Goal: Task Accomplishment & Management: Complete application form

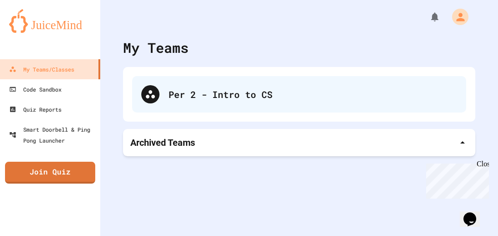
click at [207, 96] on div "Per 2 - Intro to CS" at bounding box center [313, 95] width 289 height 14
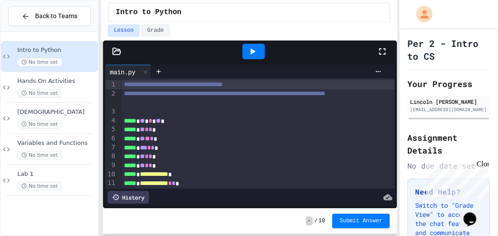
click at [133, 85] on span "**********" at bounding box center [173, 84] width 99 height 6
click at [59, 121] on span "No time set" at bounding box center [39, 124] width 45 height 9
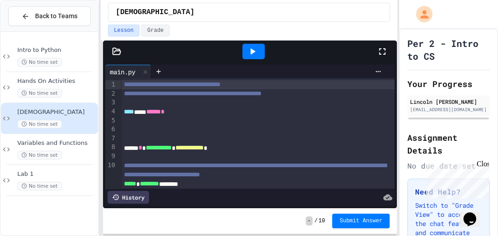
click at [382, 49] on icon at bounding box center [382, 51] width 11 height 11
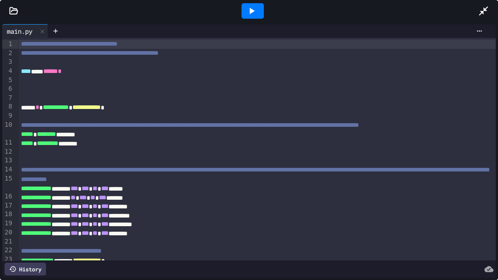
click at [483, 13] on icon at bounding box center [483, 10] width 9 height 9
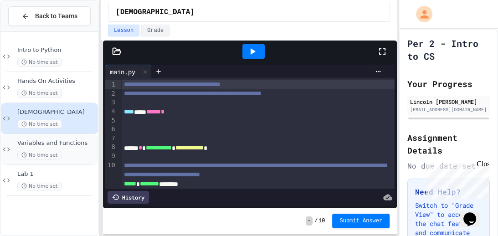
click at [66, 140] on span "Variables and Functions" at bounding box center [56, 143] width 79 height 8
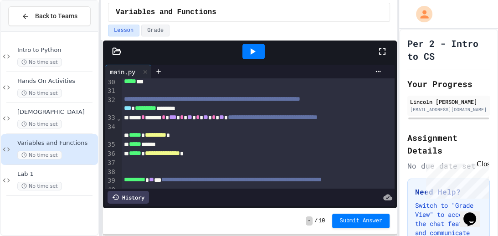
scroll to position [269, 0]
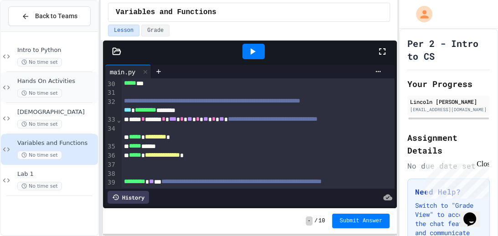
click at [56, 84] on span "Hands On Activities" at bounding box center [56, 81] width 79 height 8
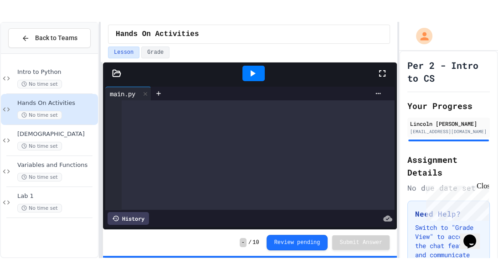
scroll to position [575, 0]
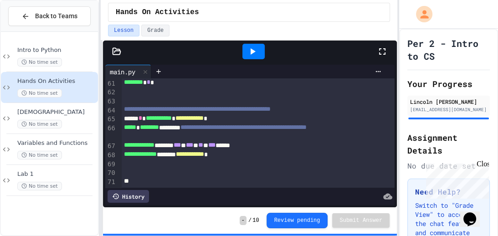
click at [240, 88] on div at bounding box center [258, 91] width 274 height 9
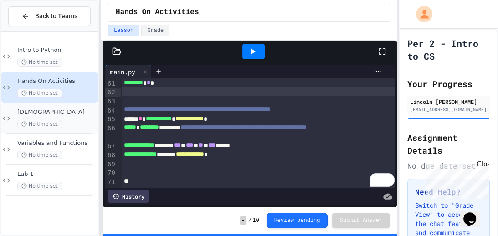
click at [47, 114] on span "[DEMOGRAPHIC_DATA]" at bounding box center [56, 112] width 79 height 8
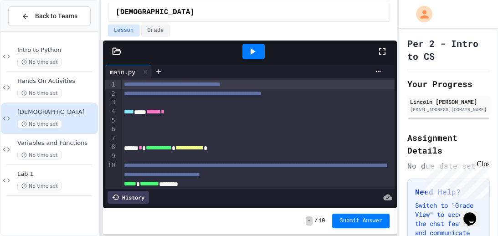
click at [381, 56] on icon at bounding box center [382, 51] width 11 height 11
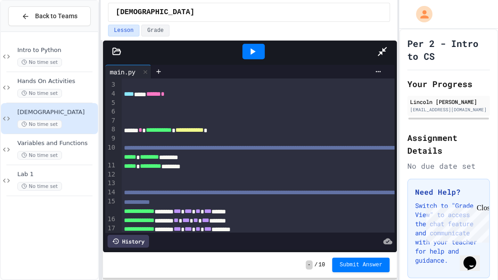
scroll to position [23, 0]
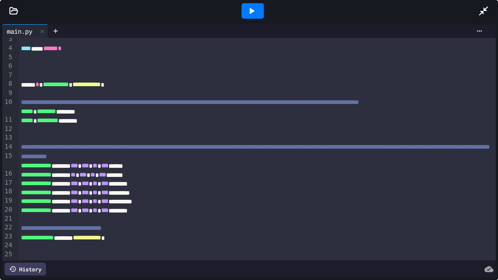
click at [258, 6] on div at bounding box center [253, 10] width 22 height 15
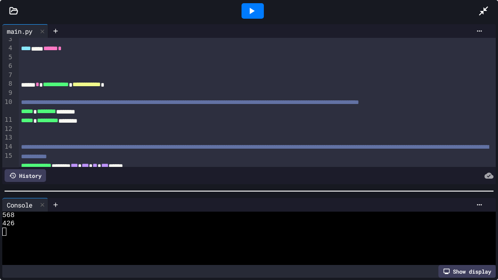
click at [180, 196] on div at bounding box center [249, 190] width 498 height 9
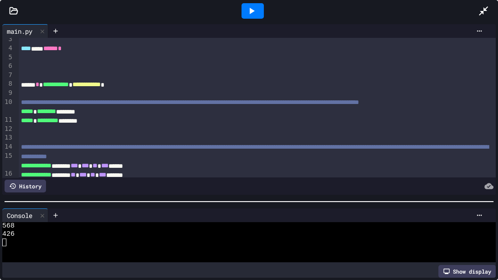
click at [12, 14] on icon at bounding box center [14, 10] width 8 height 6
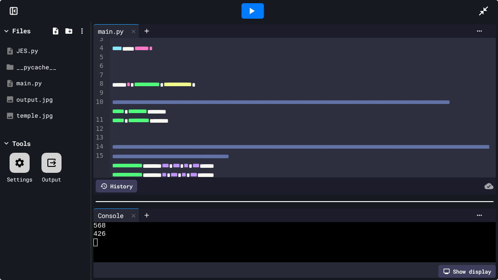
scroll to position [115, 0]
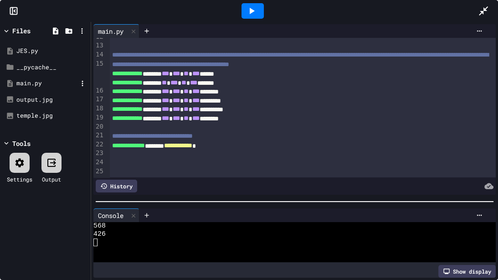
click at [48, 83] on div "main.py" at bounding box center [46, 83] width 61 height 9
click at [48, 99] on div "output.jpg" at bounding box center [46, 99] width 61 height 9
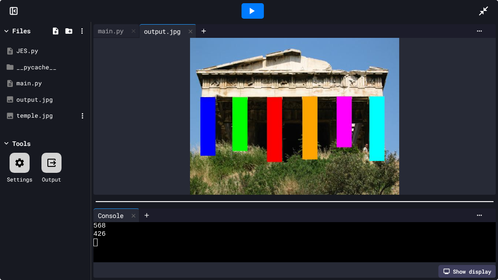
click at [46, 112] on div "temple.jpg" at bounding box center [46, 115] width 61 height 9
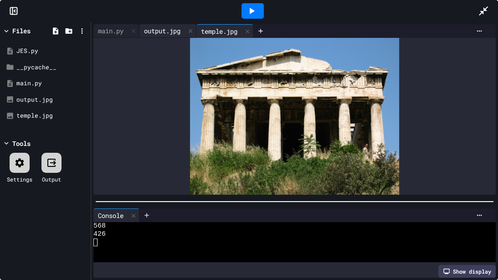
click at [175, 27] on div "output.jpg" at bounding box center [162, 31] width 46 height 10
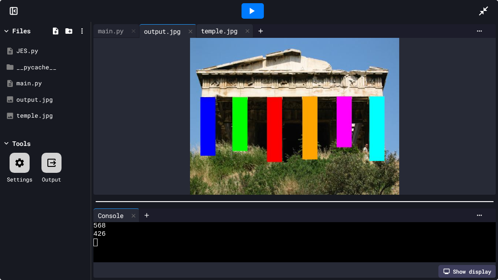
click at [218, 30] on div "temple.jpg" at bounding box center [219, 31] width 46 height 10
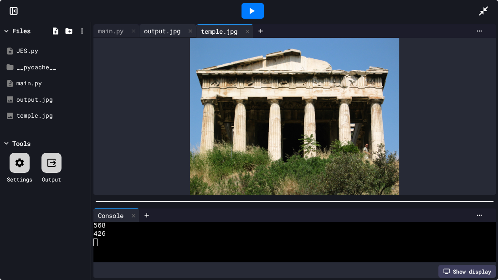
click at [169, 34] on div "output.jpg" at bounding box center [162, 31] width 46 height 10
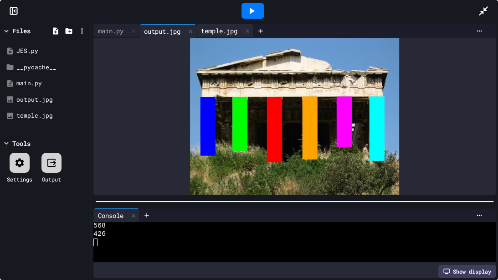
click at [216, 32] on div "temple.jpg" at bounding box center [219, 31] width 46 height 10
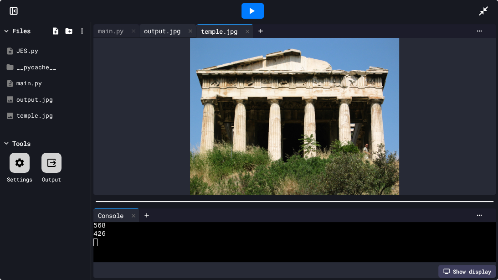
click at [160, 31] on div "output.jpg" at bounding box center [162, 31] width 46 height 10
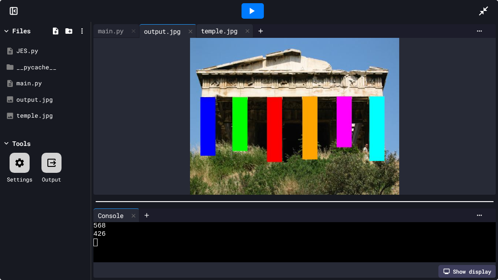
click at [215, 31] on div "temple.jpg" at bounding box center [219, 31] width 46 height 10
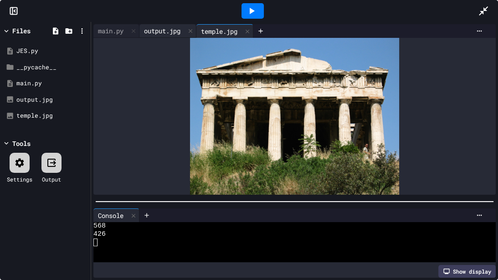
click at [157, 26] on div "output.jpg" at bounding box center [162, 31] width 46 height 10
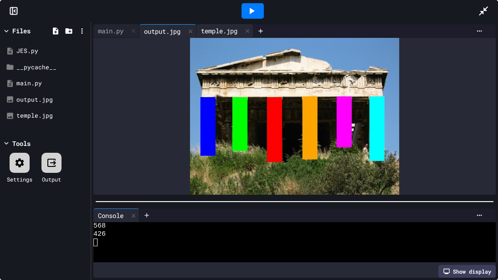
click at [222, 28] on div "temple.jpg" at bounding box center [219, 31] width 46 height 10
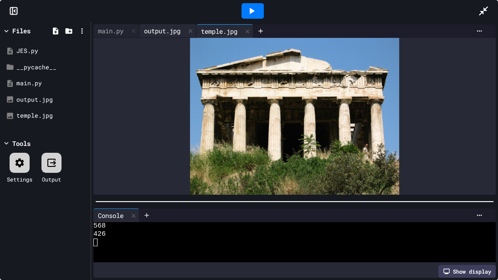
click at [163, 31] on div "output.jpg" at bounding box center [162, 31] width 46 height 10
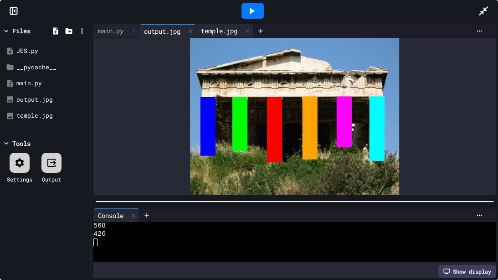
click at [218, 31] on div "temple.jpg" at bounding box center [219, 31] width 46 height 10
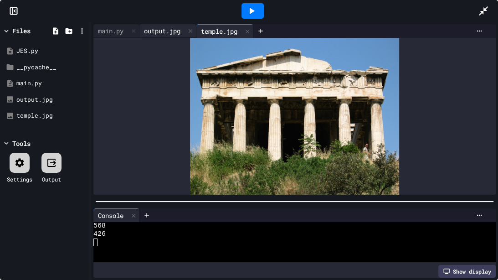
click at [165, 31] on div "output.jpg" at bounding box center [162, 31] width 46 height 10
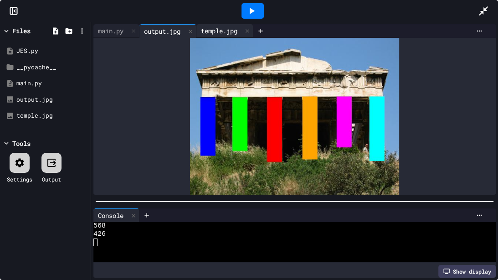
click at [214, 33] on div "temple.jpg" at bounding box center [219, 31] width 46 height 10
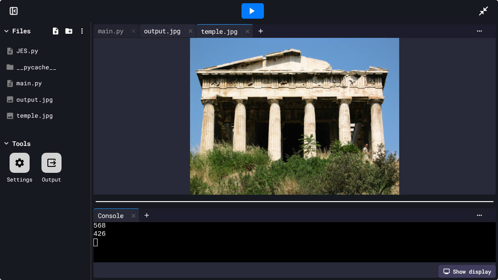
click at [165, 31] on div "output.jpg" at bounding box center [162, 31] width 46 height 10
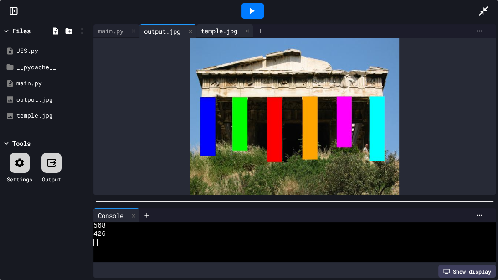
click at [211, 31] on div "temple.jpg" at bounding box center [219, 31] width 46 height 10
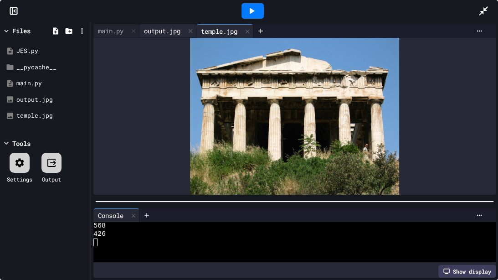
click at [157, 27] on div "output.jpg" at bounding box center [162, 31] width 46 height 10
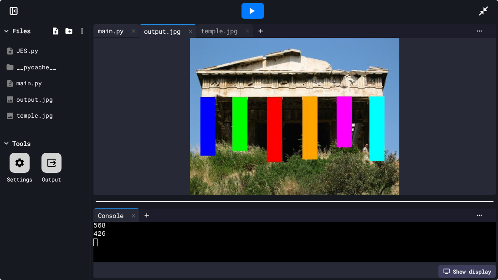
click at [99, 36] on div "main.py" at bounding box center [116, 31] width 46 height 14
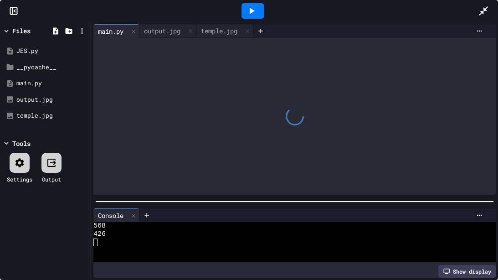
click at [297, 155] on div at bounding box center [294, 116] width 403 height 157
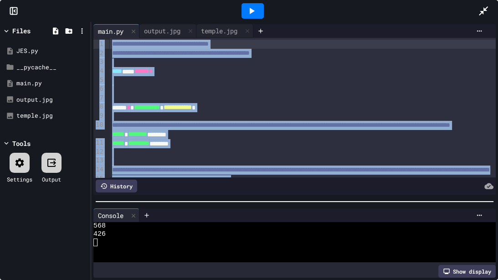
click at [297, 148] on div "***** * ********* ********" at bounding box center [302, 143] width 386 height 9
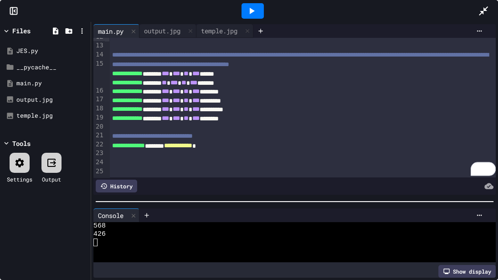
click at [200, 112] on span "***" at bounding box center [195, 109] width 7 height 6
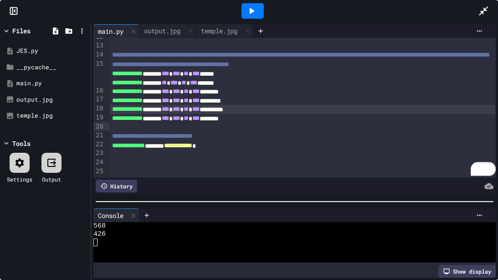
click at [254, 5] on icon at bounding box center [251, 10] width 11 height 11
click at [165, 29] on div "output.jpg" at bounding box center [162, 31] width 46 height 10
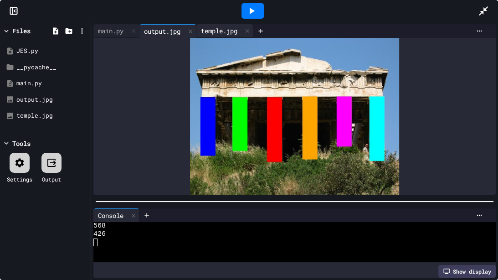
click at [212, 35] on div "temple.jpg" at bounding box center [219, 31] width 46 height 10
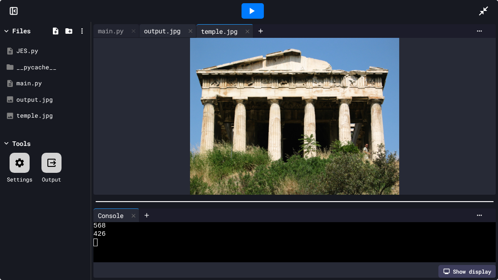
click at [155, 32] on div "output.jpg" at bounding box center [162, 31] width 46 height 10
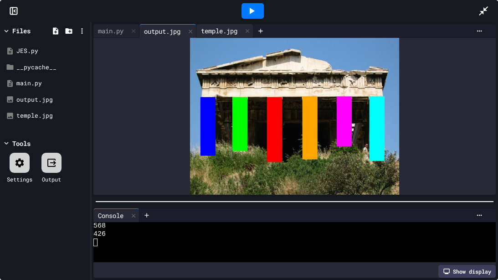
click at [220, 32] on div "temple.jpg" at bounding box center [219, 31] width 46 height 10
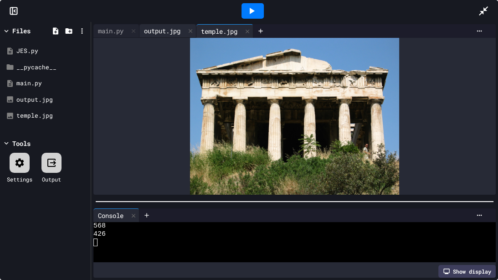
click at [161, 33] on div "output.jpg" at bounding box center [162, 31] width 46 height 10
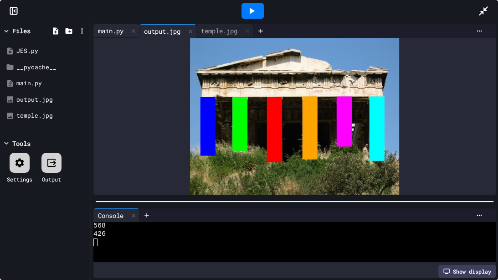
click at [107, 32] on div "main.py" at bounding box center [110, 31] width 35 height 10
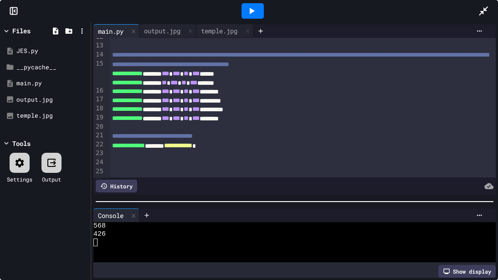
click at [253, 123] on div "**********" at bounding box center [302, 118] width 386 height 9
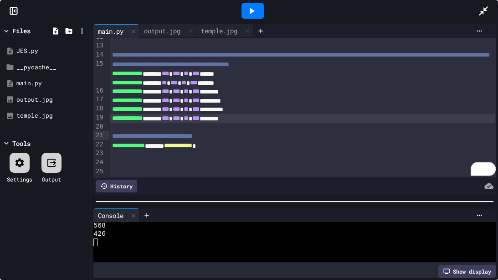
click at [248, 12] on icon at bounding box center [251, 10] width 11 height 11
click at [219, 30] on div "temple.jpg" at bounding box center [219, 31] width 46 height 10
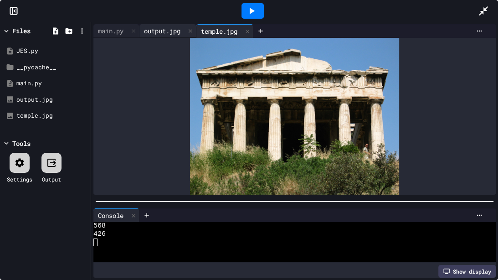
click at [160, 31] on div "output.jpg" at bounding box center [162, 31] width 46 height 10
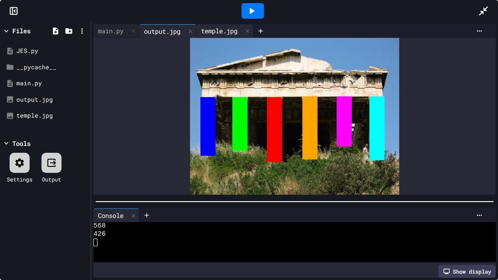
click at [213, 31] on div "temple.jpg" at bounding box center [219, 31] width 46 height 10
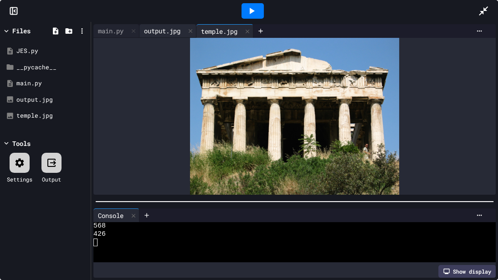
click at [162, 30] on div "output.jpg" at bounding box center [162, 31] width 46 height 10
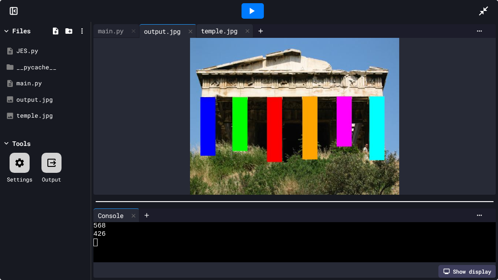
click at [208, 31] on div "temple.jpg" at bounding box center [219, 31] width 46 height 10
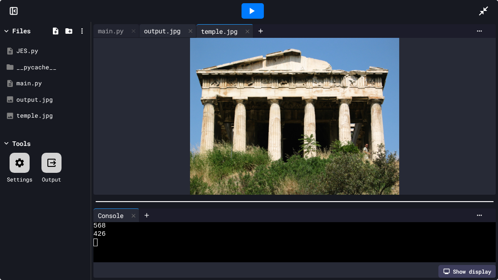
click at [151, 28] on div "output.jpg" at bounding box center [162, 31] width 46 height 10
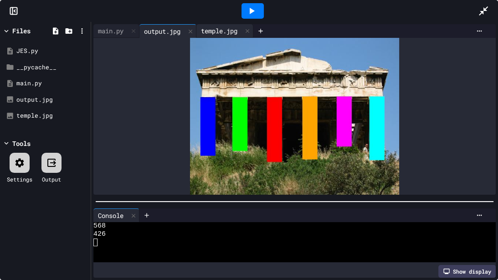
click at [213, 31] on div "temple.jpg" at bounding box center [219, 31] width 46 height 10
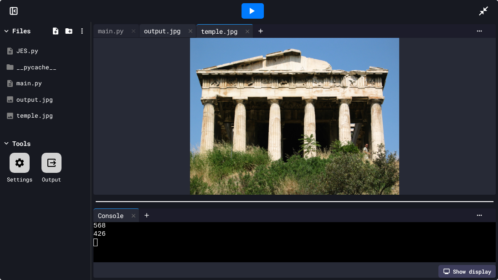
click at [161, 30] on div "output.jpg" at bounding box center [162, 31] width 46 height 10
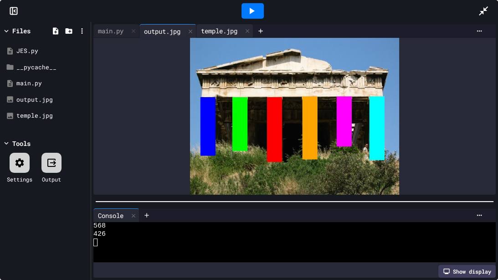
click at [215, 29] on div "temple.jpg" at bounding box center [219, 31] width 46 height 10
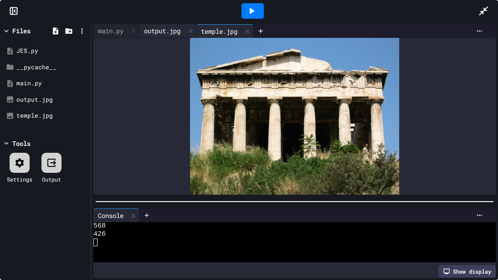
click at [167, 29] on div "output.jpg" at bounding box center [162, 31] width 46 height 10
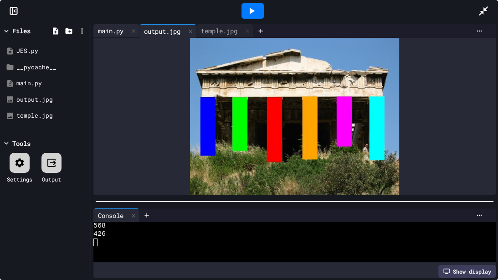
click at [107, 30] on div "main.py" at bounding box center [110, 31] width 35 height 10
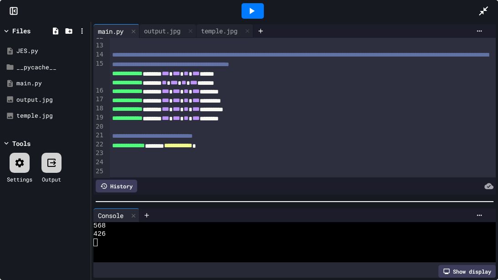
click at [200, 121] on span "***" at bounding box center [195, 118] width 7 height 6
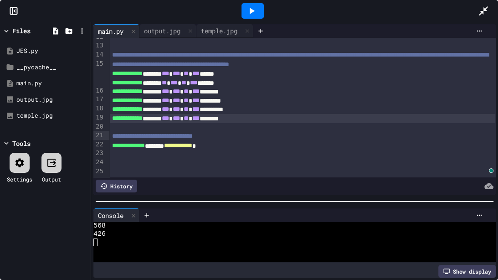
click at [253, 114] on div "**********" at bounding box center [302, 109] width 386 height 9
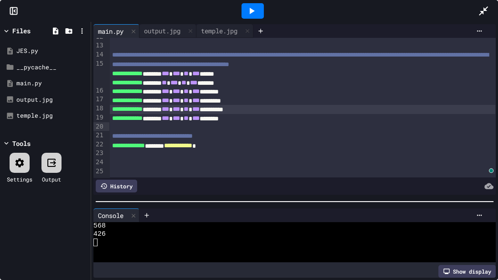
click at [200, 103] on span "***" at bounding box center [195, 100] width 7 height 6
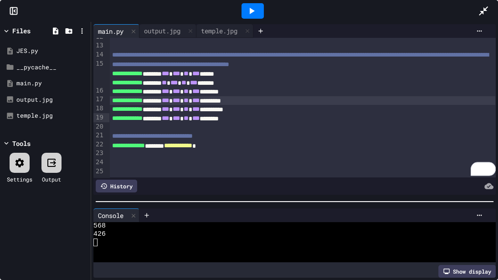
click at [253, 96] on div "**********" at bounding box center [302, 91] width 386 height 9
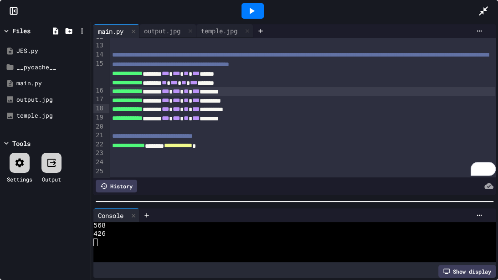
click at [197, 86] on span "***" at bounding box center [193, 82] width 7 height 6
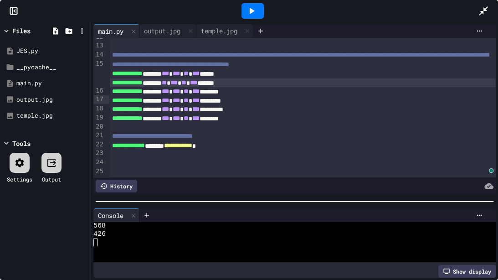
click at [253, 78] on div "**********" at bounding box center [302, 73] width 386 height 9
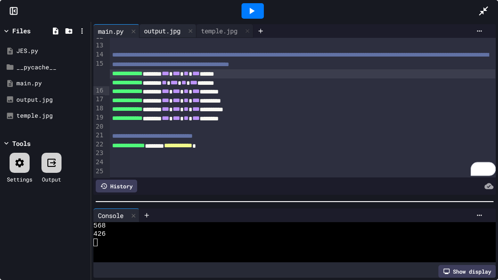
click at [167, 28] on div "output.jpg" at bounding box center [162, 31] width 46 height 10
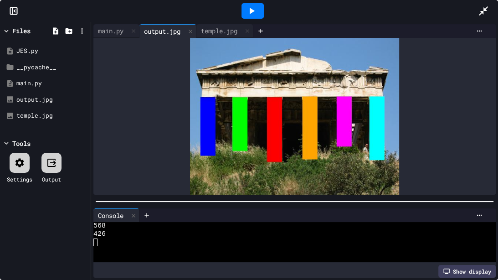
click at [258, 11] on div at bounding box center [253, 10] width 22 height 15
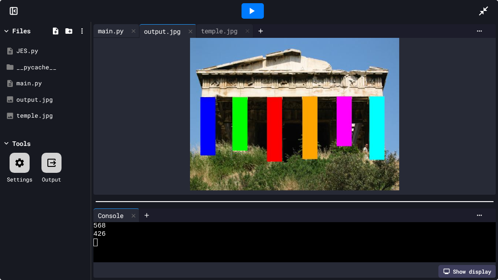
click at [105, 31] on div "main.py" at bounding box center [110, 31] width 35 height 10
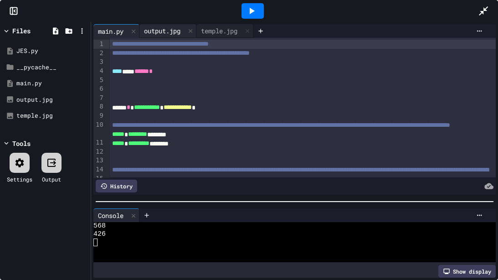
click at [157, 28] on div "output.jpg" at bounding box center [162, 31] width 46 height 10
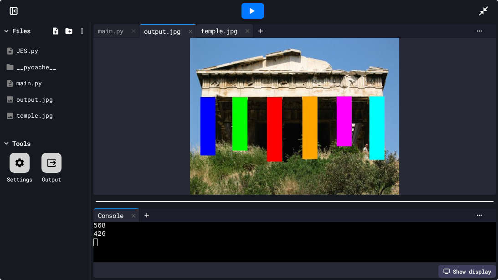
click at [213, 31] on div "temple.jpg" at bounding box center [219, 31] width 46 height 10
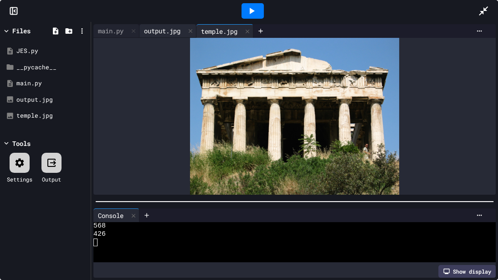
click at [161, 36] on div "output.jpg" at bounding box center [167, 31] width 57 height 14
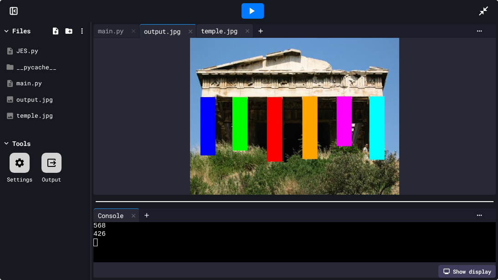
click at [213, 30] on div "temple.jpg" at bounding box center [219, 31] width 46 height 10
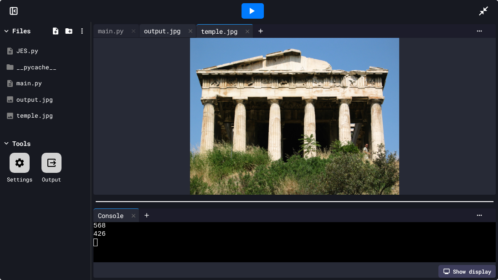
click at [176, 28] on div "output.jpg" at bounding box center [162, 31] width 46 height 10
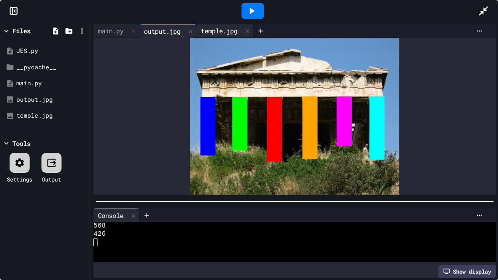
click at [222, 29] on div "temple.jpg" at bounding box center [219, 31] width 46 height 10
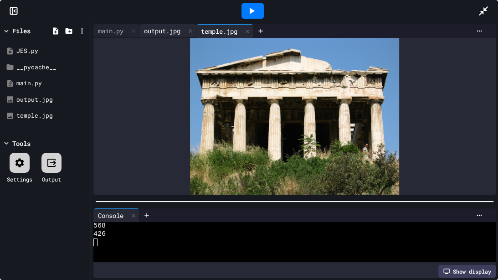
click at [159, 34] on div "output.jpg" at bounding box center [162, 31] width 46 height 10
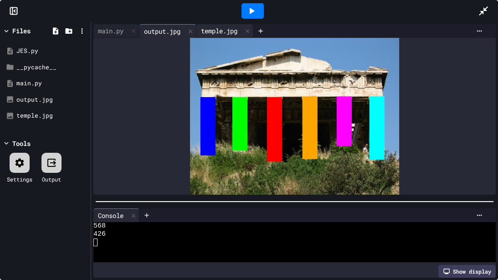
click at [220, 31] on div "temple.jpg" at bounding box center [219, 31] width 46 height 10
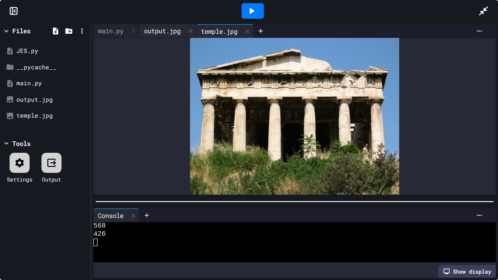
click at [161, 30] on div "output.jpg" at bounding box center [162, 31] width 46 height 10
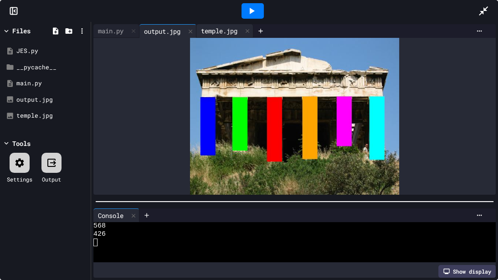
click at [232, 31] on div "temple.jpg" at bounding box center [219, 31] width 46 height 10
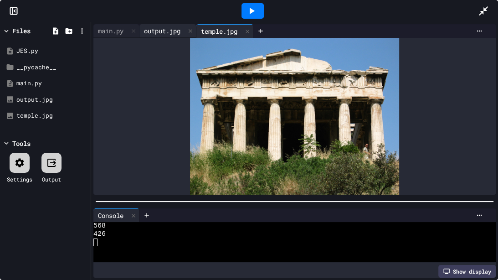
click at [169, 29] on div "output.jpg" at bounding box center [162, 31] width 46 height 10
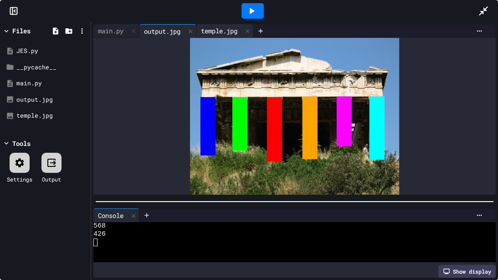
click at [216, 32] on div "temple.jpg" at bounding box center [219, 31] width 46 height 10
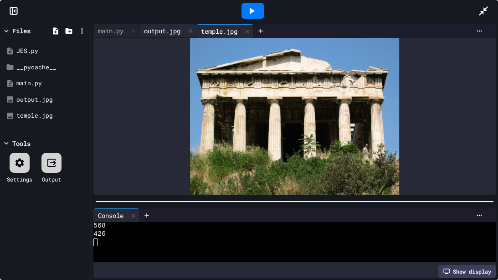
click at [169, 29] on div "output.jpg" at bounding box center [162, 31] width 46 height 10
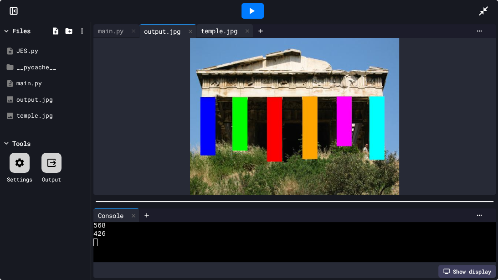
click at [203, 27] on div "temple.jpg" at bounding box center [219, 31] width 46 height 10
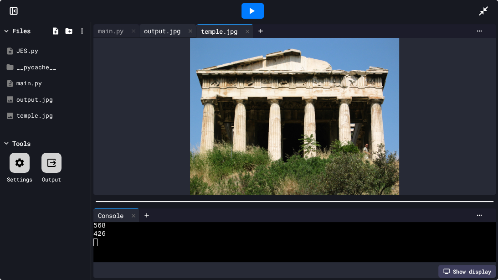
click at [155, 30] on div "output.jpg" at bounding box center [162, 31] width 46 height 10
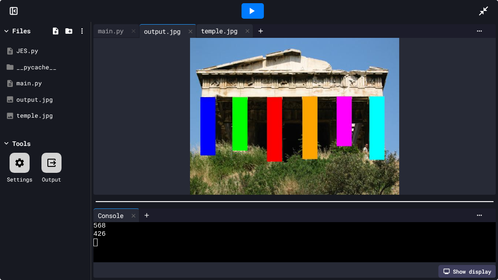
click at [224, 32] on div "temple.jpg" at bounding box center [219, 31] width 46 height 10
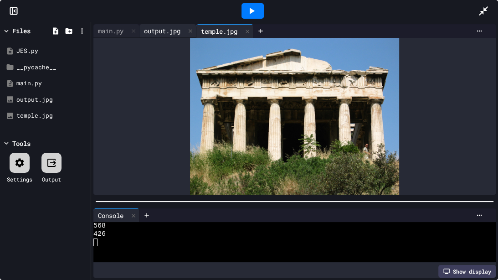
click at [160, 31] on div "output.jpg" at bounding box center [162, 31] width 46 height 10
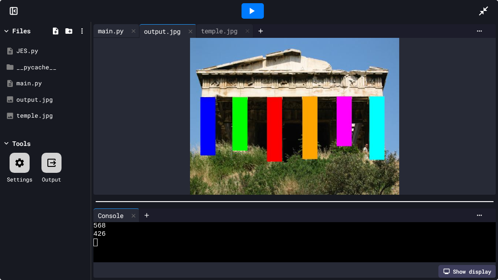
click at [110, 30] on div "main.py" at bounding box center [110, 31] width 35 height 10
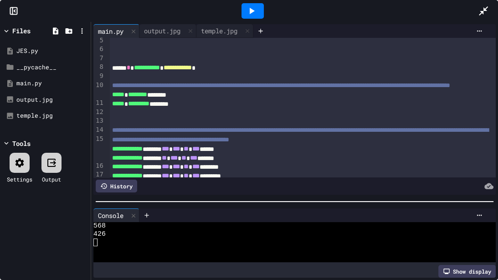
scroll to position [41, 0]
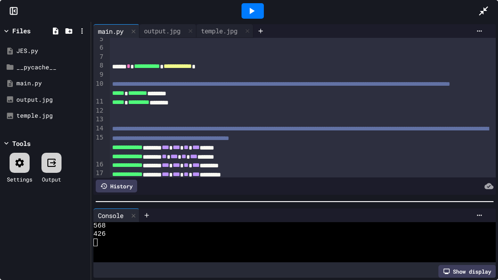
click at [171, 98] on div "***** * ******** ********" at bounding box center [302, 93] width 386 height 9
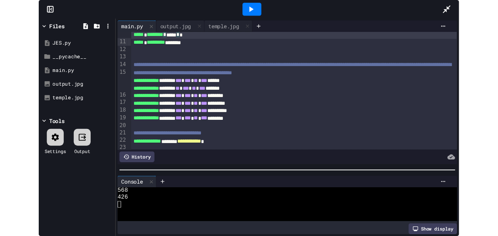
scroll to position [115, 0]
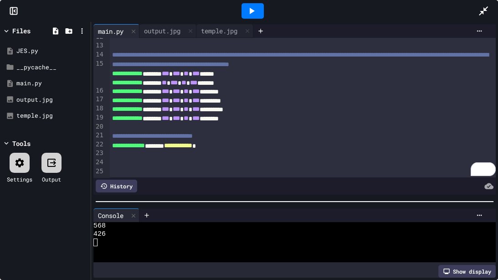
click at [262, 88] on div "**********" at bounding box center [302, 82] width 386 height 9
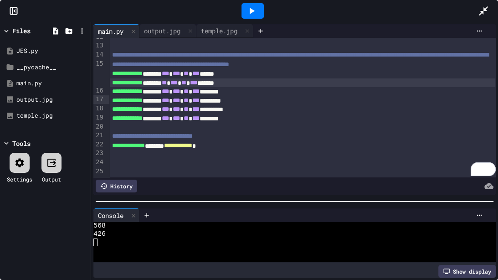
click at [262, 88] on div "**********" at bounding box center [302, 82] width 386 height 9
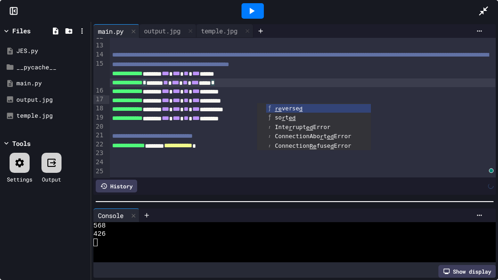
click at [266, 78] on div "**********" at bounding box center [302, 73] width 386 height 9
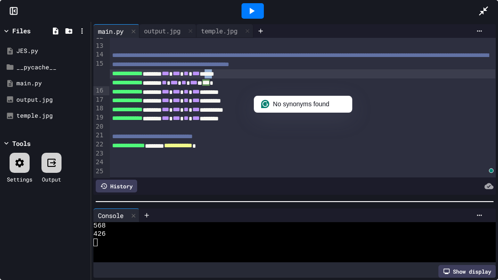
click at [267, 78] on div "**********" at bounding box center [302, 73] width 386 height 9
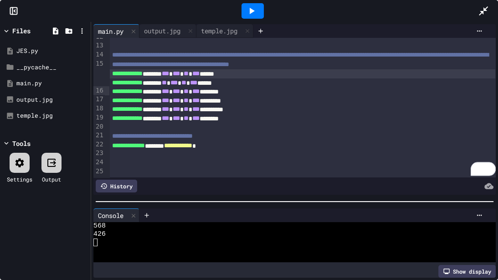
click at [267, 78] on div "**********" at bounding box center [302, 73] width 386 height 9
click at [248, 10] on icon at bounding box center [251, 10] width 11 height 11
click at [177, 26] on div "output.jpg" at bounding box center [162, 31] width 46 height 10
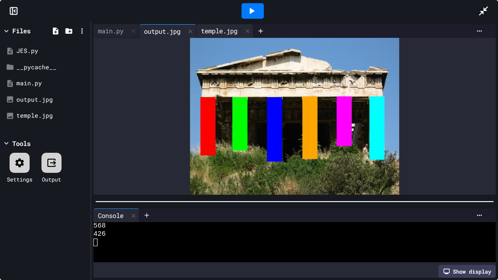
click at [211, 29] on div "temple.jpg" at bounding box center [219, 31] width 46 height 10
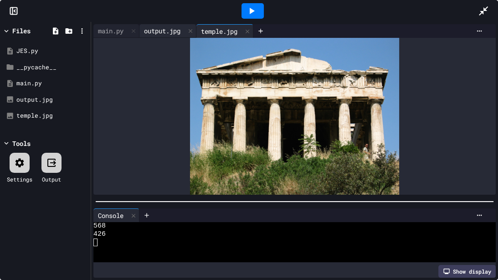
click at [168, 31] on div "output.jpg" at bounding box center [162, 31] width 46 height 10
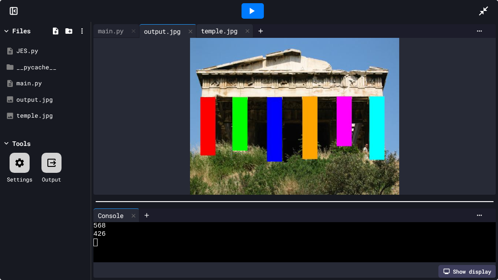
click at [219, 29] on div "temple.jpg" at bounding box center [219, 31] width 46 height 10
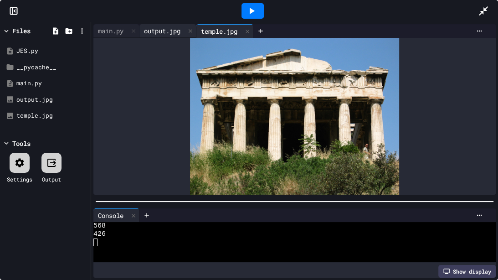
click at [161, 33] on div "output.jpg" at bounding box center [162, 31] width 46 height 10
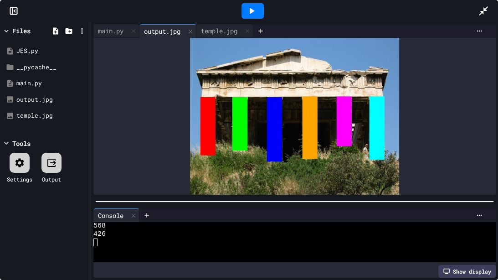
click at [478, 13] on icon at bounding box center [483, 10] width 11 height 11
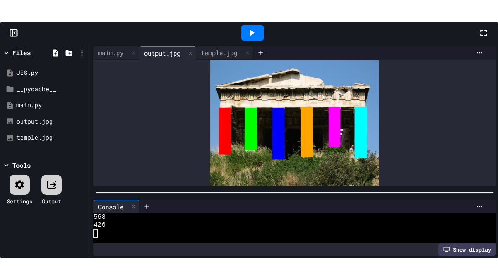
scroll to position [15, 0]
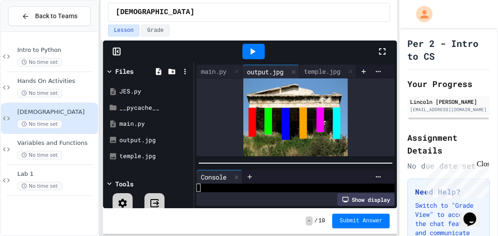
click at [381, 52] on icon at bounding box center [382, 51] width 11 height 11
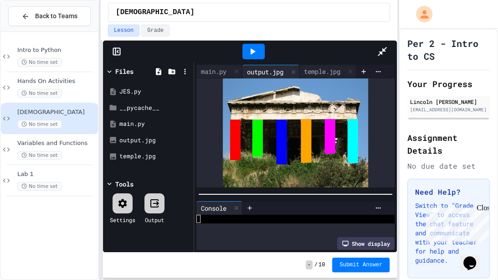
scroll to position [0, 0]
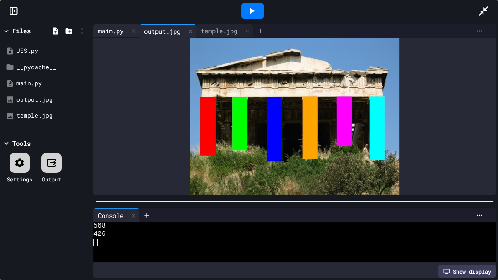
click at [110, 36] on div "main.py" at bounding box center [110, 31] width 35 height 10
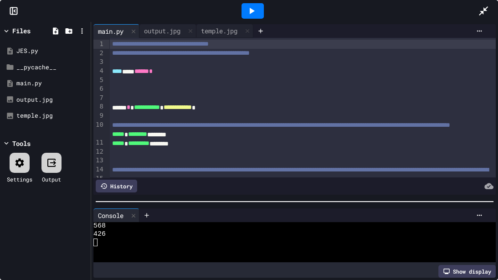
click at [110, 36] on div "main.py" at bounding box center [110, 31] width 35 height 10
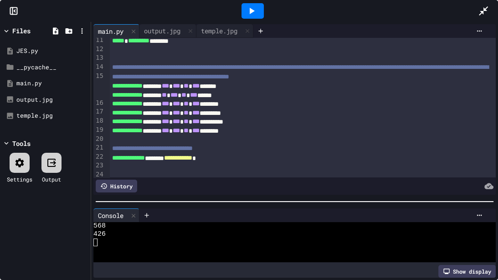
scroll to position [104, 0]
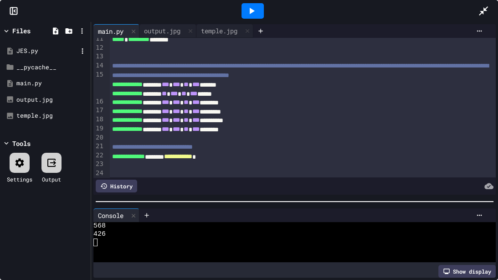
click at [48, 53] on div "JES.py" at bounding box center [46, 50] width 61 height 9
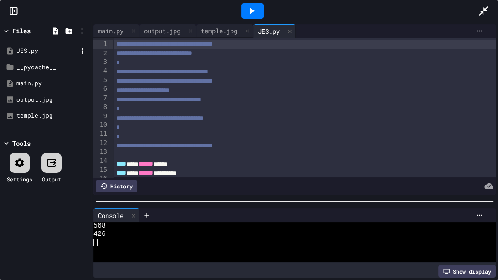
click at [48, 53] on div "JES.py" at bounding box center [46, 50] width 61 height 9
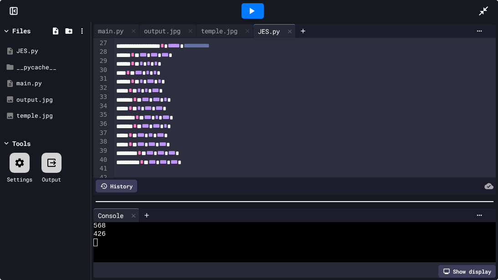
scroll to position [239, 0]
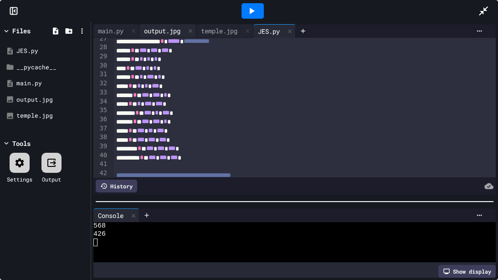
click at [167, 32] on div "output.jpg" at bounding box center [162, 31] width 46 height 10
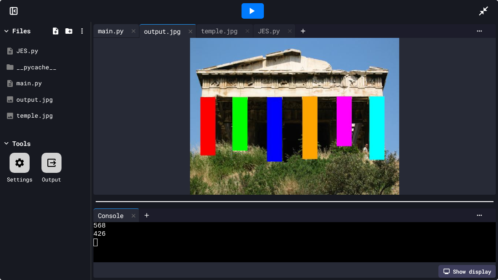
click at [114, 30] on div "main.py" at bounding box center [110, 31] width 35 height 10
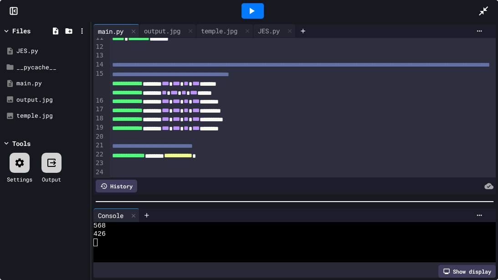
scroll to position [107, 0]
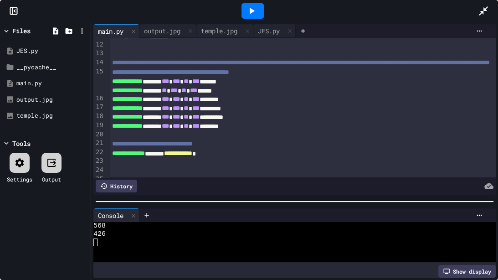
click at [246, 8] on icon at bounding box center [251, 10] width 11 height 11
click at [163, 31] on div "output.jpg" at bounding box center [162, 31] width 46 height 10
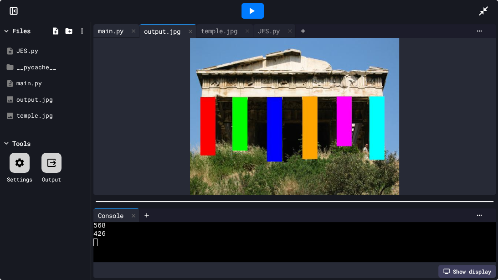
click at [114, 27] on div "main.py" at bounding box center [110, 31] width 35 height 10
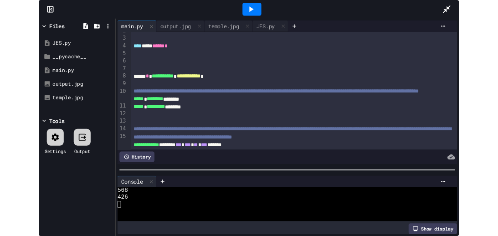
scroll to position [0, 0]
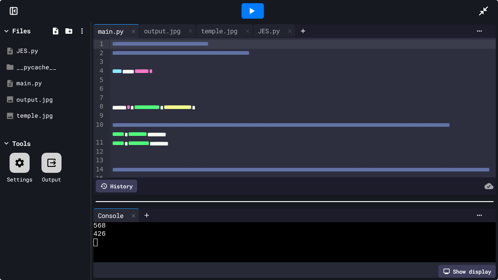
click at [233, 139] on div "***** * ******** ********" at bounding box center [302, 134] width 386 height 9
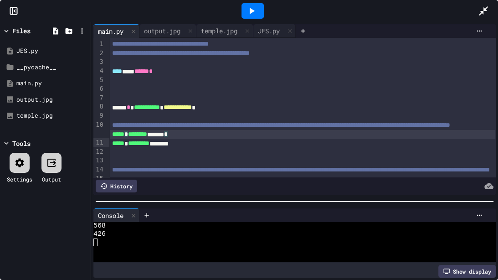
click at [485, 7] on icon at bounding box center [483, 10] width 11 height 11
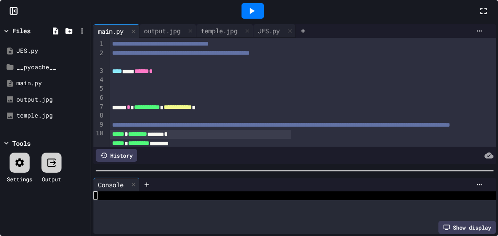
scroll to position [15, 0]
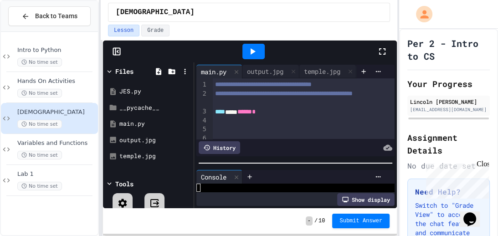
click at [37, 165] on div at bounding box center [49, 165] width 86 height 0
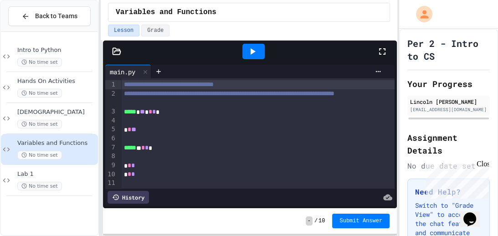
click at [38, 170] on span "Lab 1" at bounding box center [56, 174] width 79 height 8
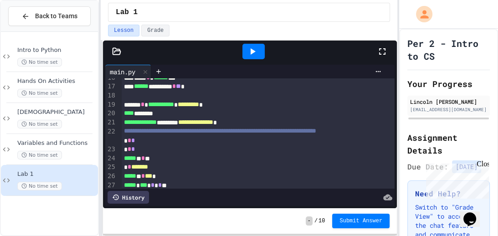
scroll to position [156, 0]
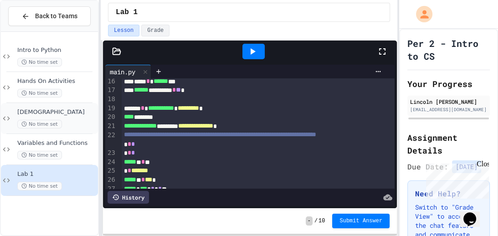
click at [61, 113] on span "[DEMOGRAPHIC_DATA]" at bounding box center [56, 112] width 79 height 8
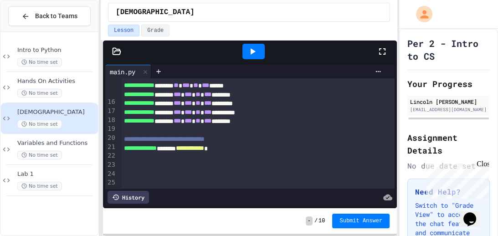
scroll to position [161, 0]
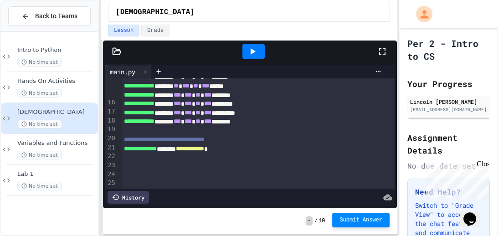
click at [349, 221] on span "Submit Answer" at bounding box center [361, 220] width 43 height 7
